Goal: Navigation & Orientation: Understand site structure

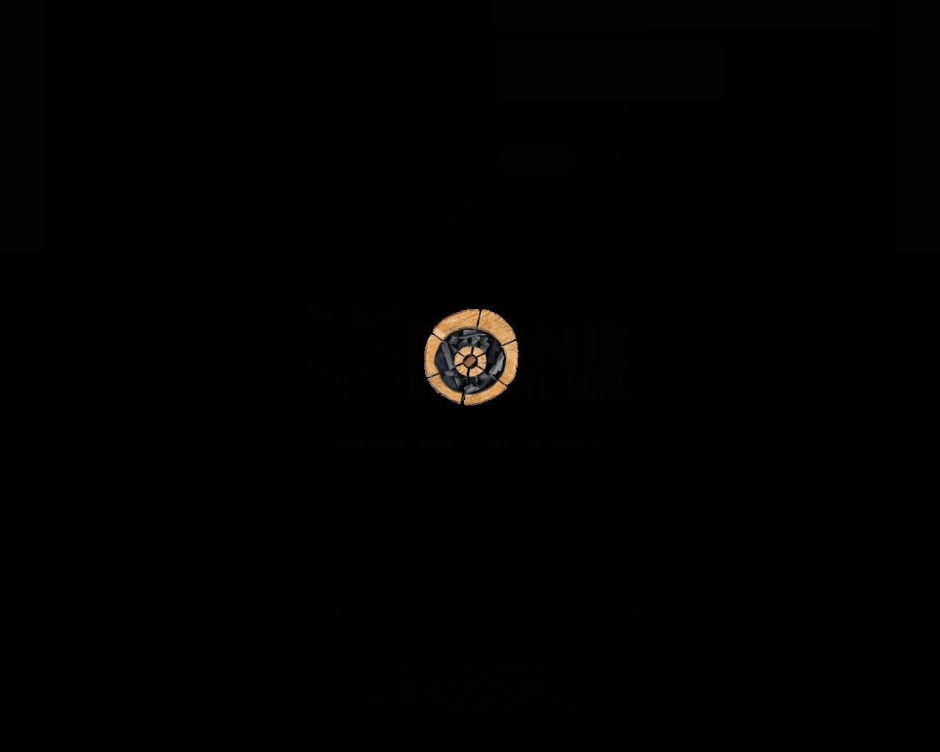
scroll to position [7762, 0]
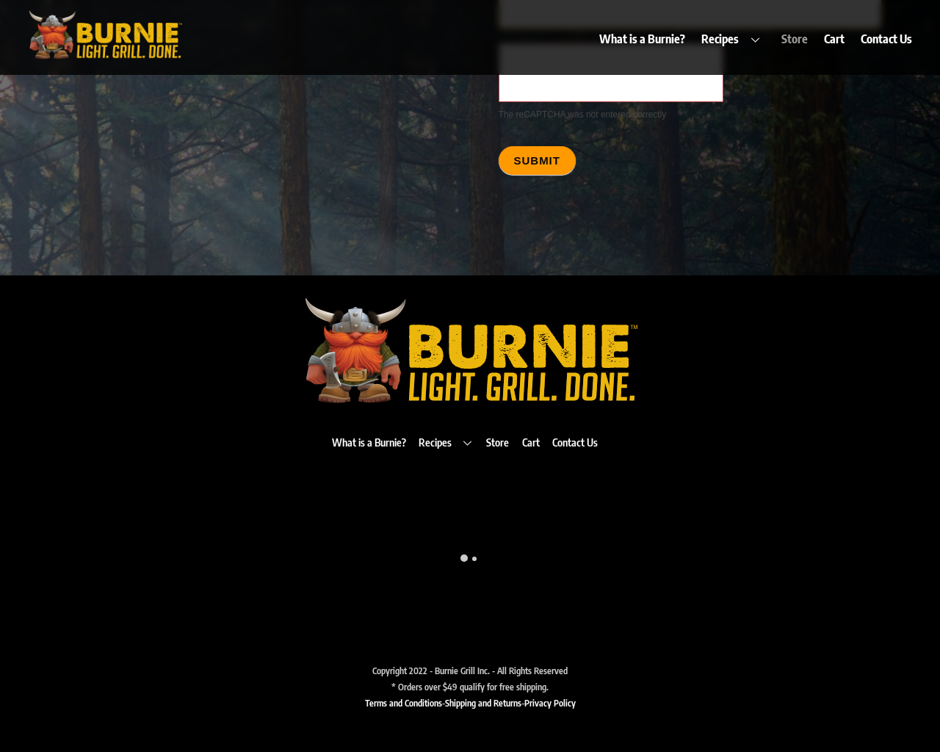
type textarea "20"
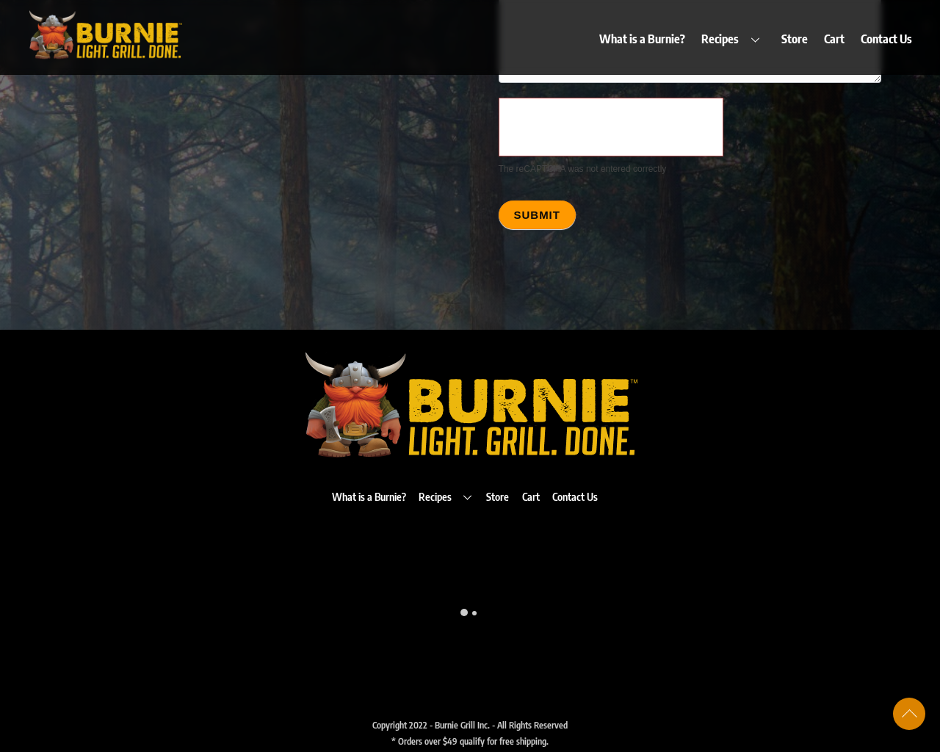
scroll to position [7762, 0]
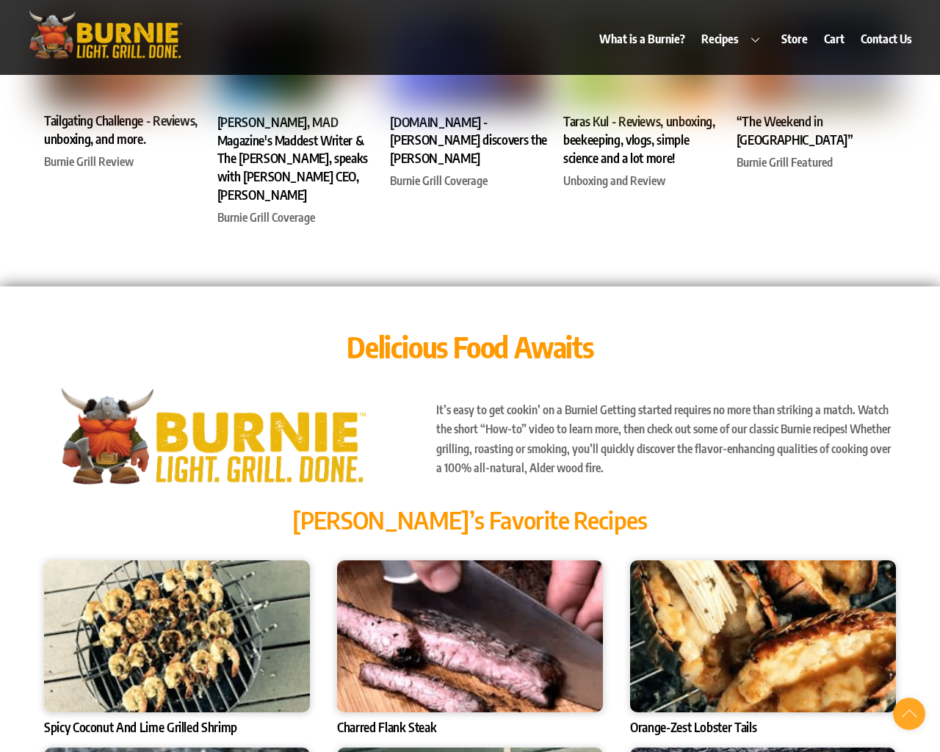
scroll to position [4844, 0]
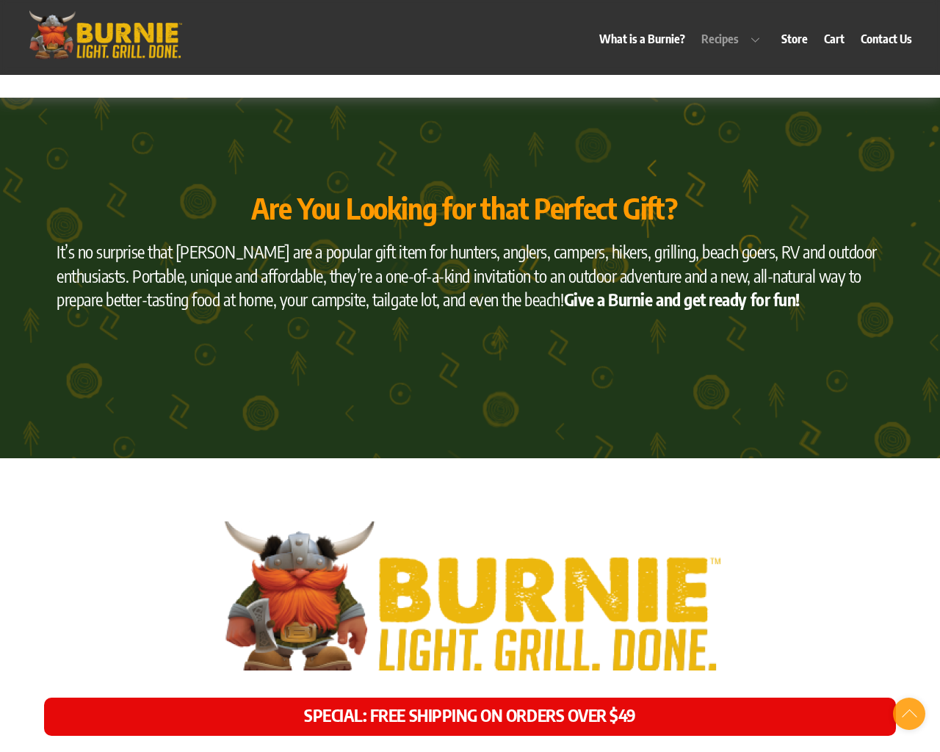
scroll to position [6297, 0]
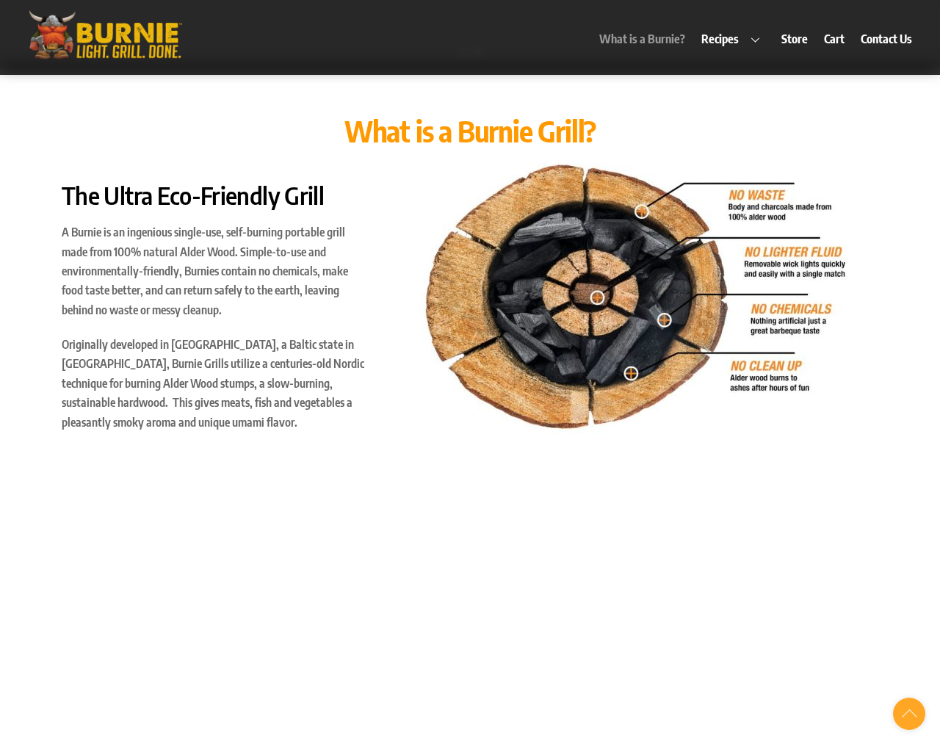
scroll to position [752, 0]
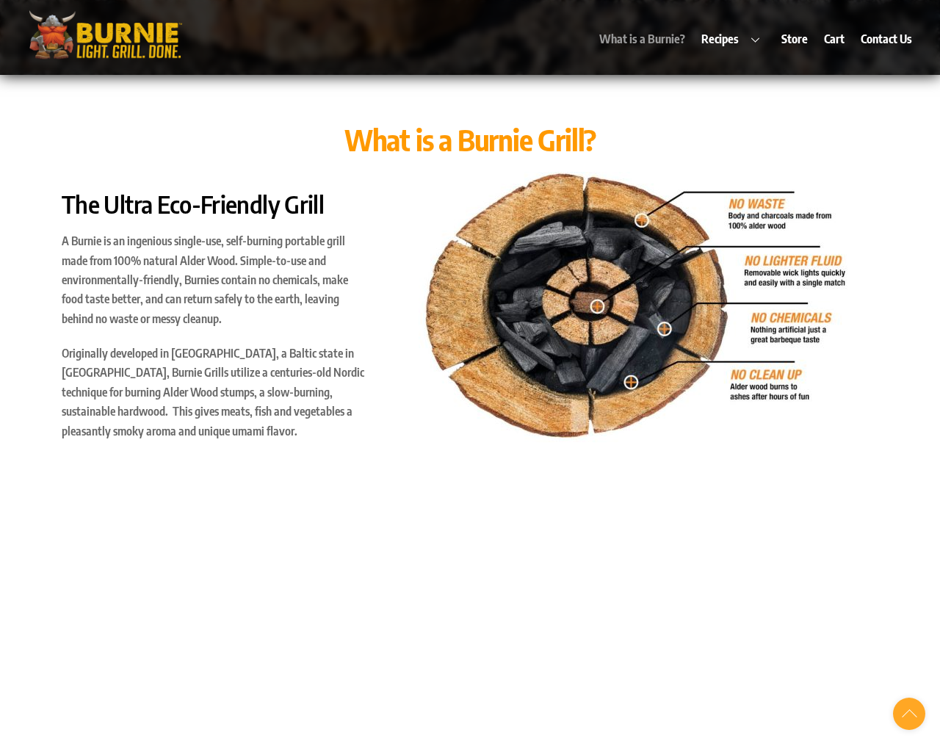
scroll to position [8079, 0]
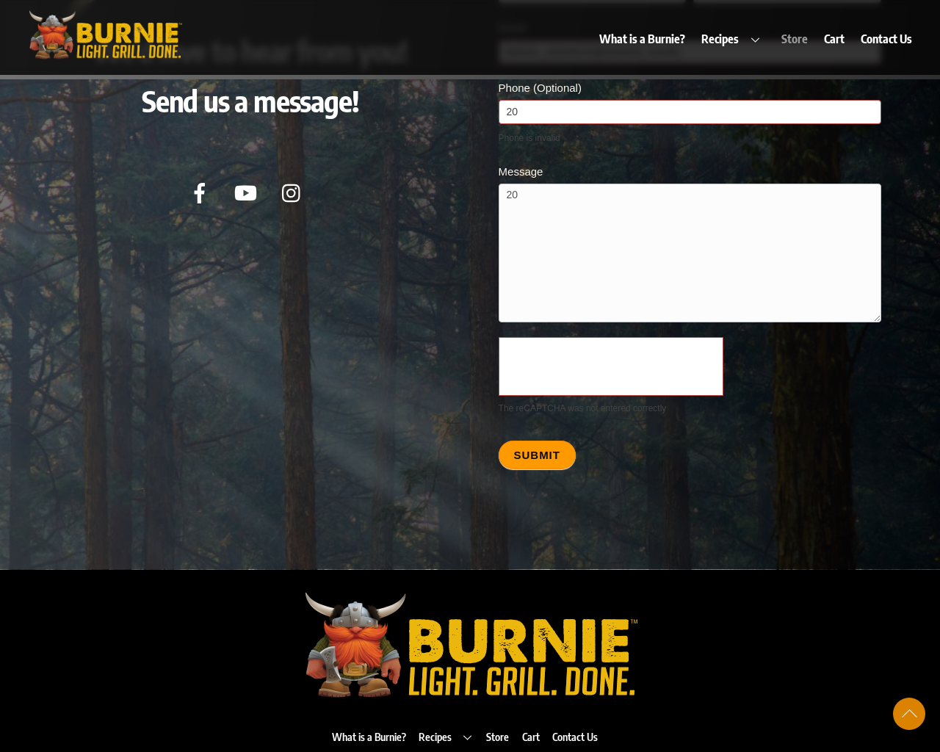
scroll to position [6614, 0]
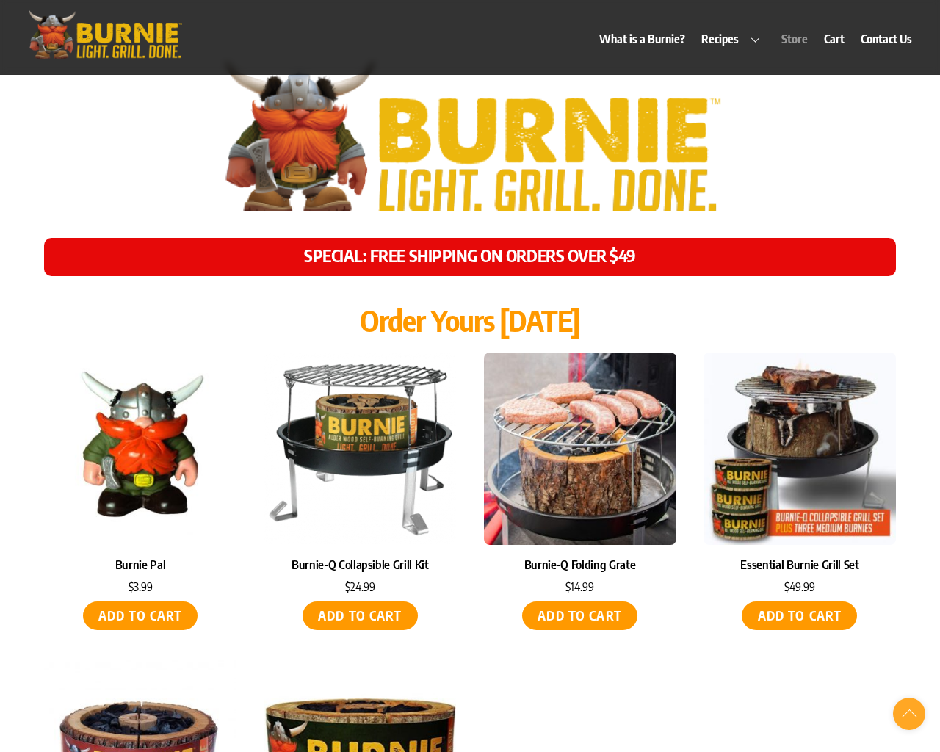
scroll to position [7589, 0]
